Goal: Communication & Community: Answer question/provide support

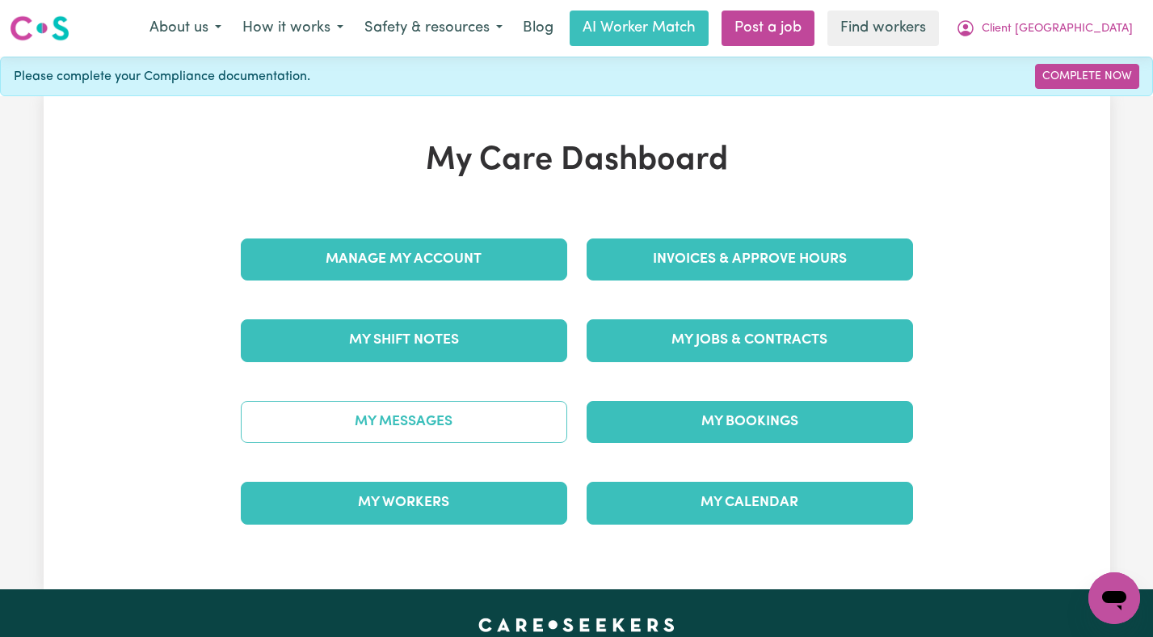
click at [440, 414] on link "My Messages" at bounding box center [404, 422] width 326 height 42
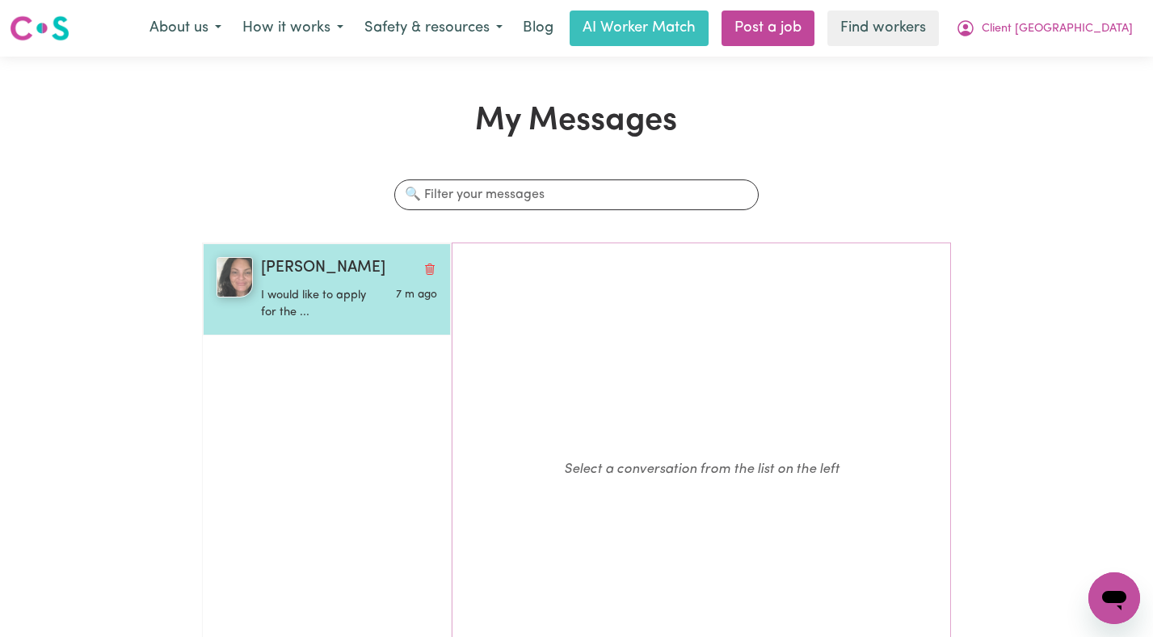
click at [323, 306] on p "I would like to apply for the ..." at bounding box center [319, 304] width 117 height 35
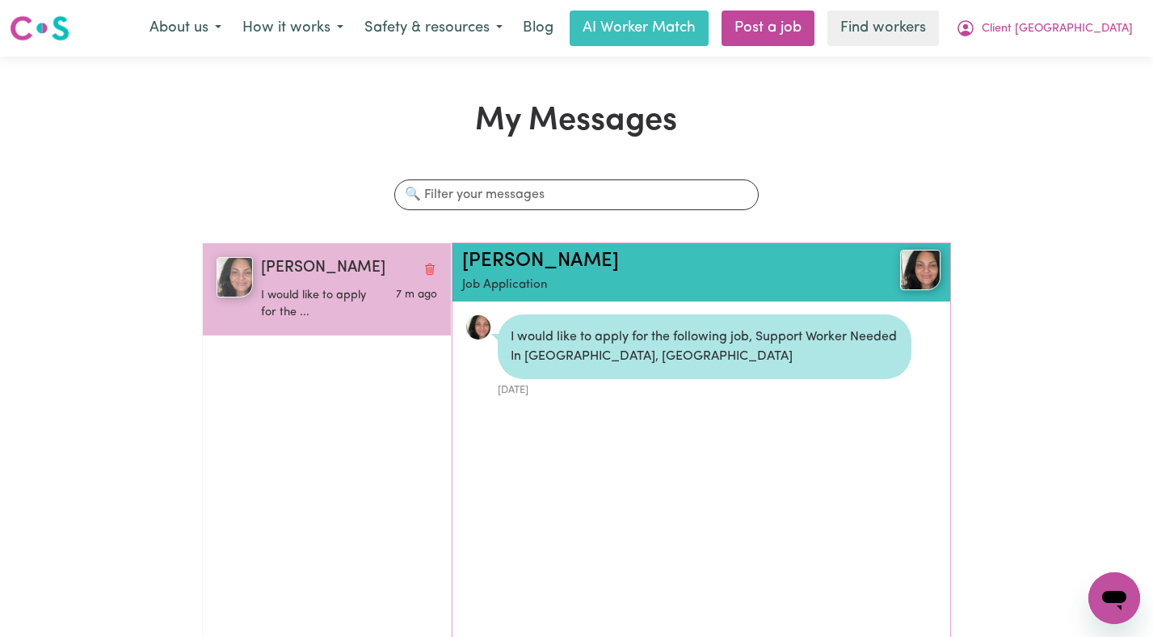
scroll to position [10, 0]
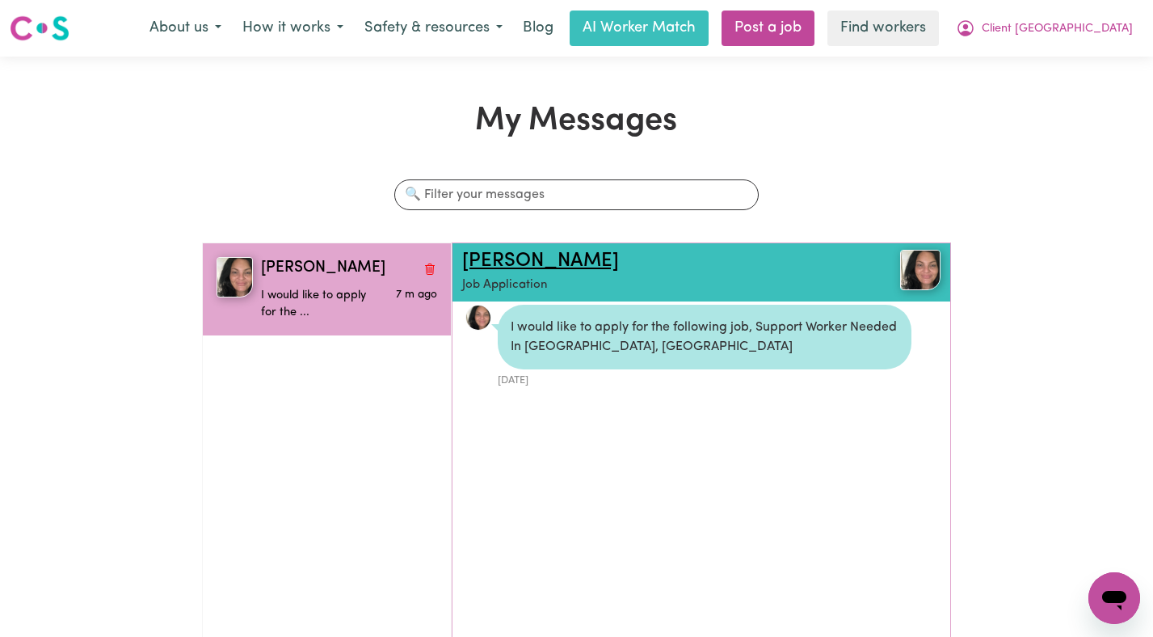
click at [519, 257] on link "[PERSON_NAME]" at bounding box center [540, 260] width 157 height 19
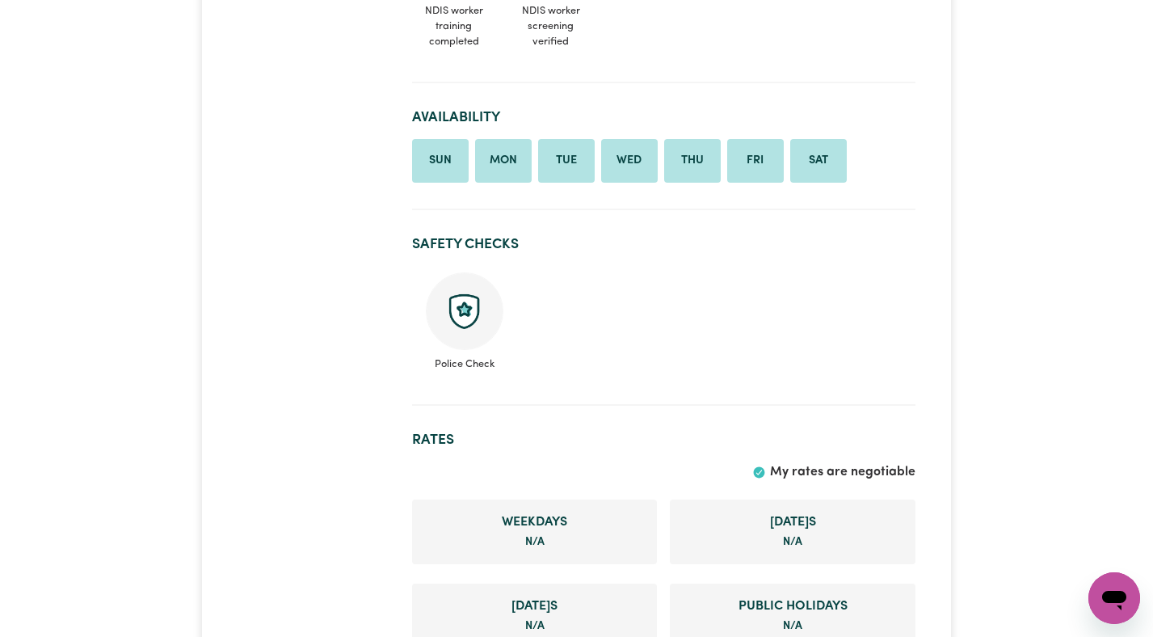
scroll to position [978, 0]
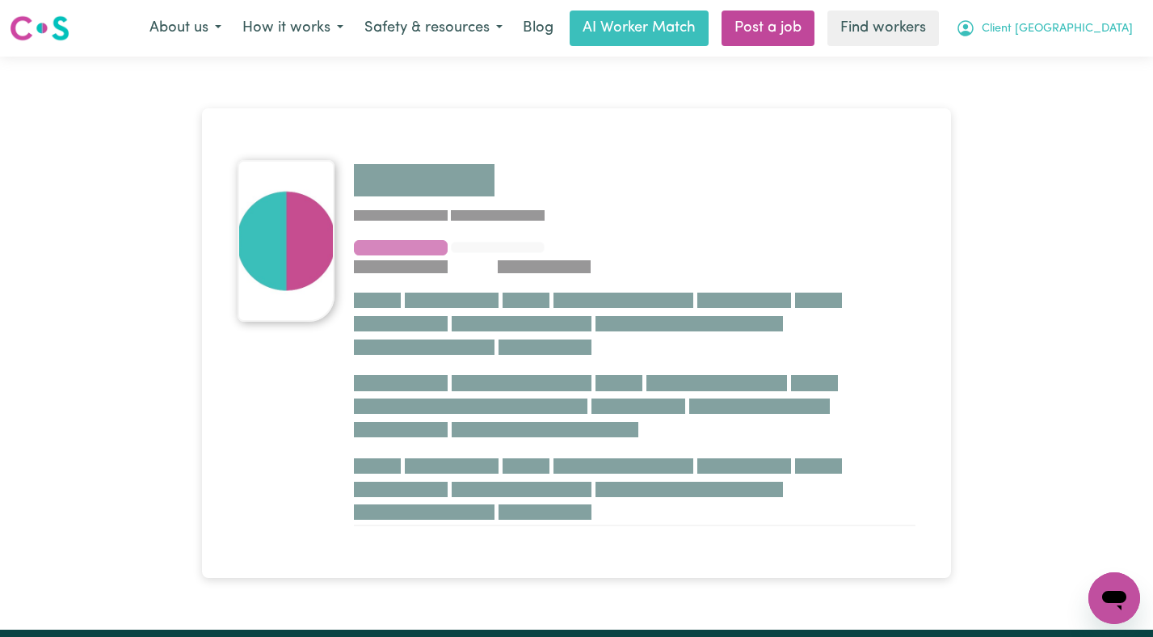
click at [1044, 33] on span "Client [GEOGRAPHIC_DATA]" at bounding box center [1056, 29] width 151 height 18
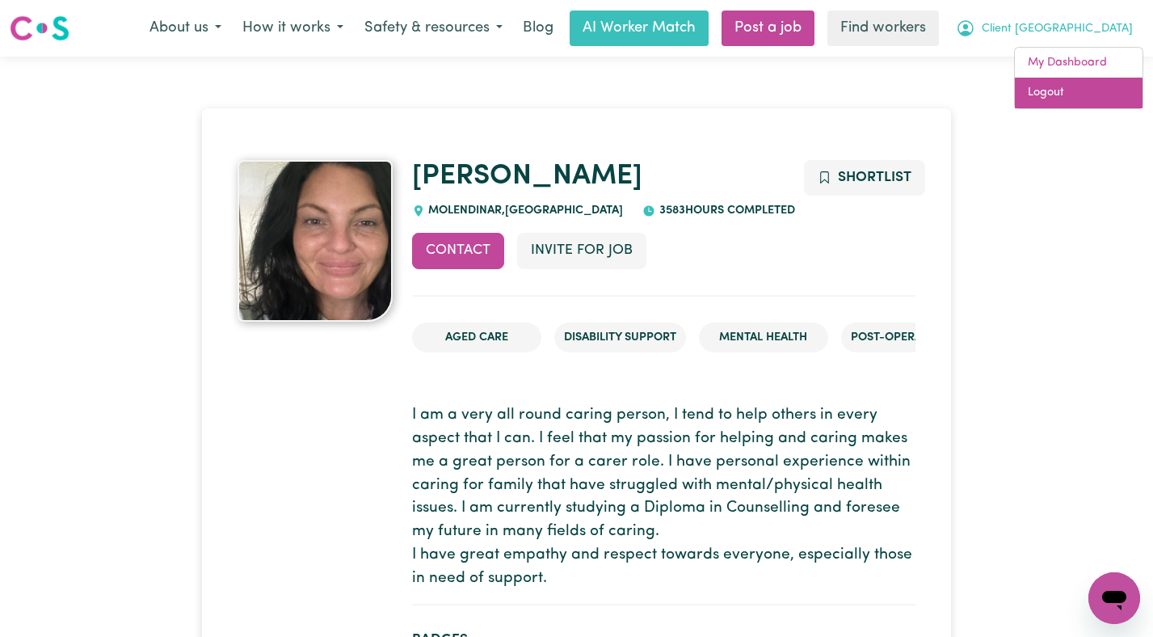
click at [1048, 94] on link "Logout" at bounding box center [1079, 93] width 128 height 31
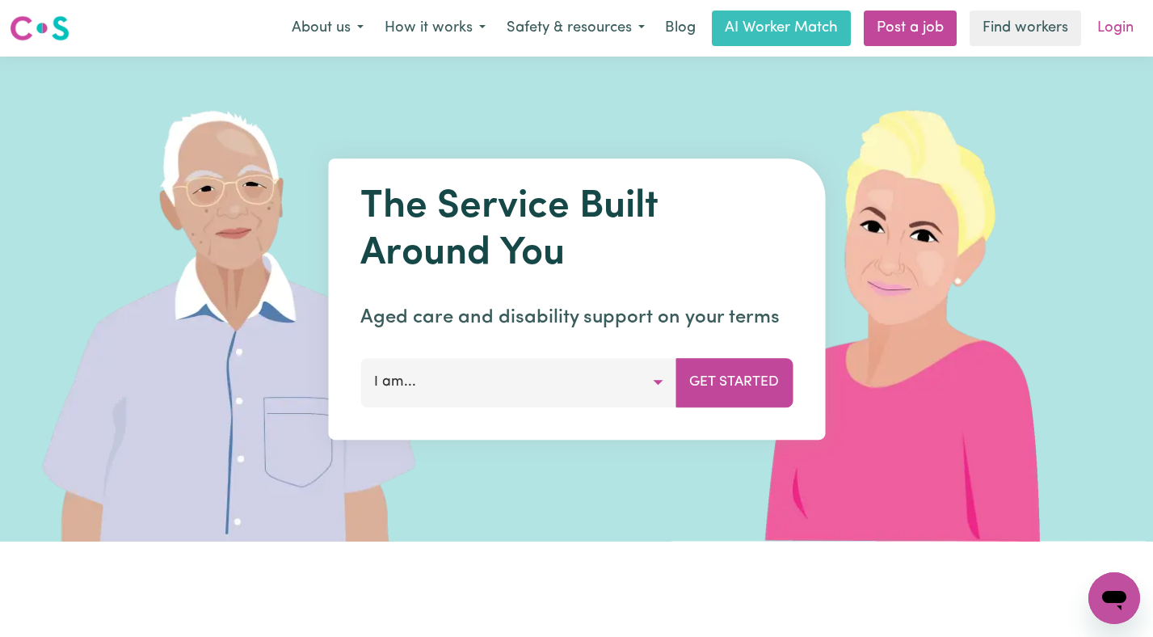
click at [1103, 40] on link "Login" at bounding box center [1115, 29] width 56 height 36
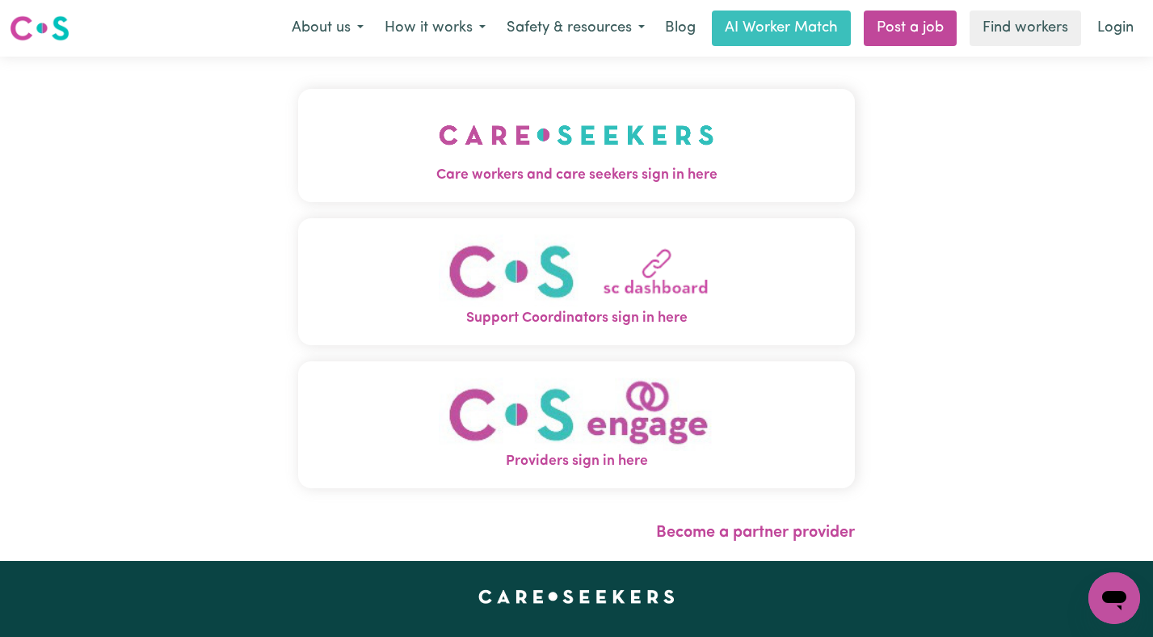
click at [659, 176] on span "Care workers and care seekers sign in here" at bounding box center [576, 175] width 557 height 21
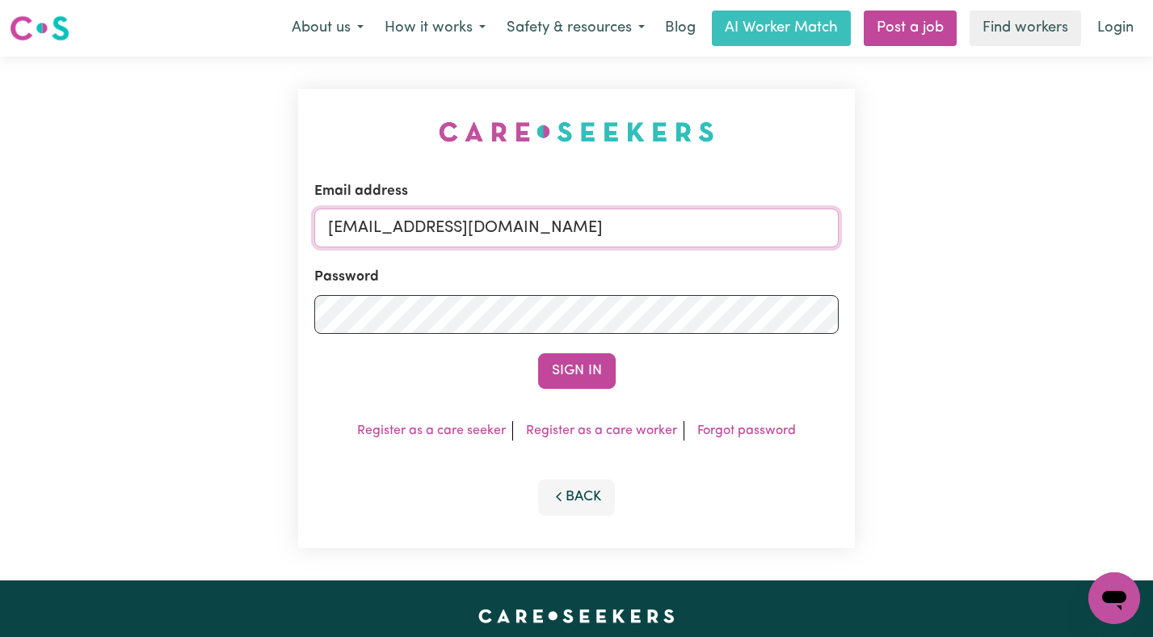
drag, startPoint x: 784, startPoint y: 226, endPoint x: 412, endPoint y: 226, distance: 372.4
click at [412, 226] on input "superuser~ClientMermaidBeachASC@careseekers.com.au" at bounding box center [576, 227] width 525 height 39
type input "superuser~LeeALC@careseekers.com.au"
click at [538, 353] on button "Sign In" at bounding box center [577, 371] width 78 height 36
